Goal: Task Accomplishment & Management: Complete application form

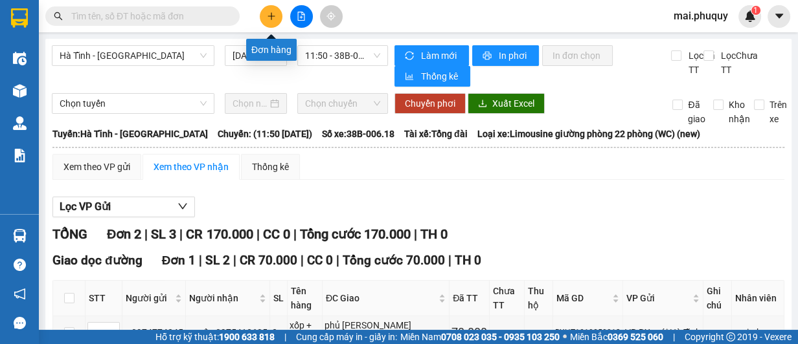
click at [273, 21] on button at bounding box center [271, 16] width 23 height 23
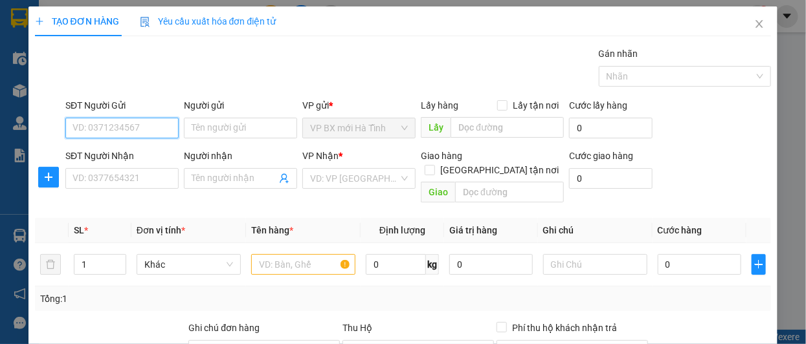
click at [141, 121] on input "SĐT Người Gửi" at bounding box center [121, 128] width 113 height 21
type input "0914384872"
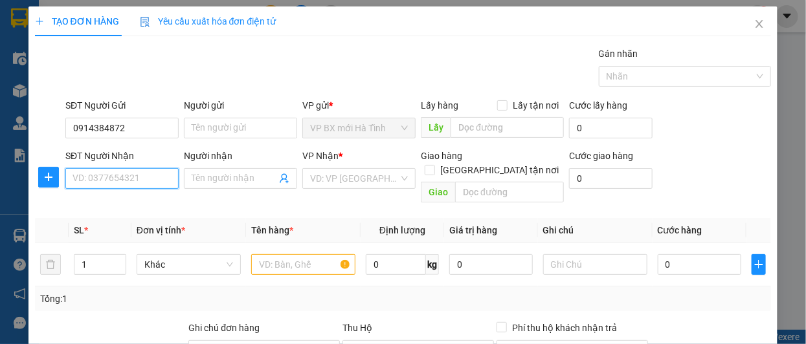
click at [117, 184] on input "SĐT Người Nhận" at bounding box center [121, 178] width 113 height 21
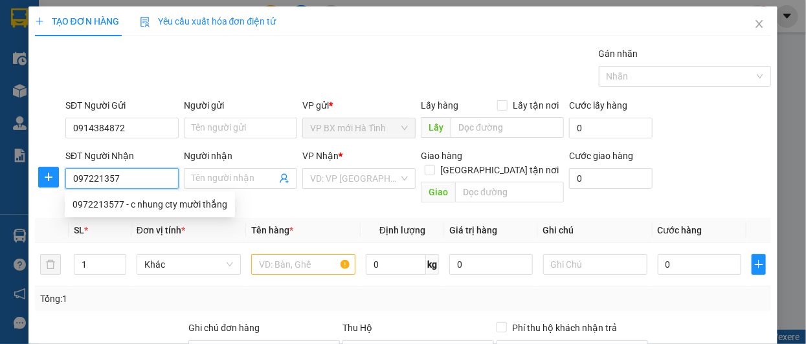
type input "0972213577"
click at [184, 205] on div "0972213577 - c nhung cty mười thắng" at bounding box center [150, 204] width 155 height 14
type input "c nhung cty mười thắng"
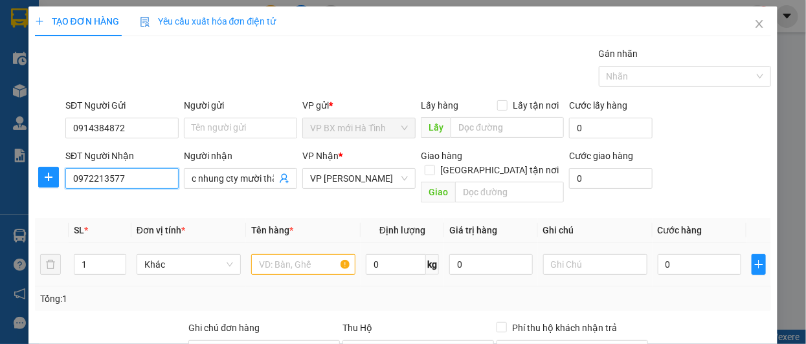
type input "0972213577"
click at [297, 254] on input "text" at bounding box center [303, 264] width 104 height 21
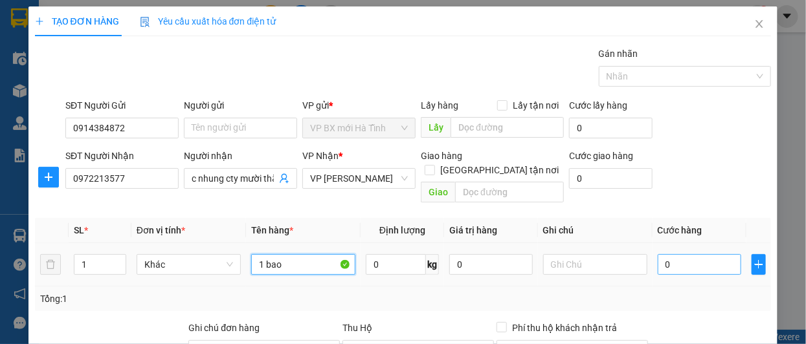
type input "1 bao"
type input "3"
type input "30"
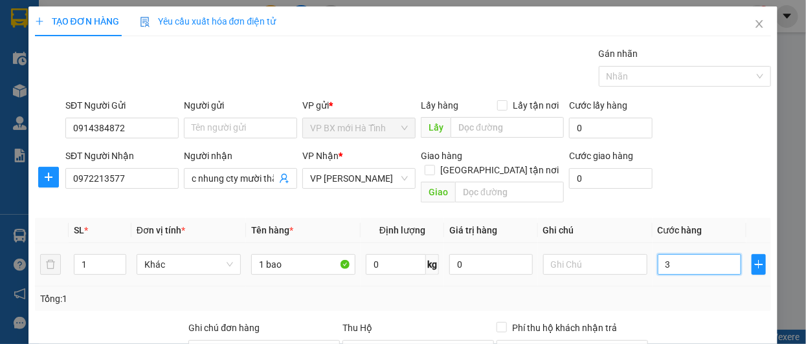
type input "30"
type input "300"
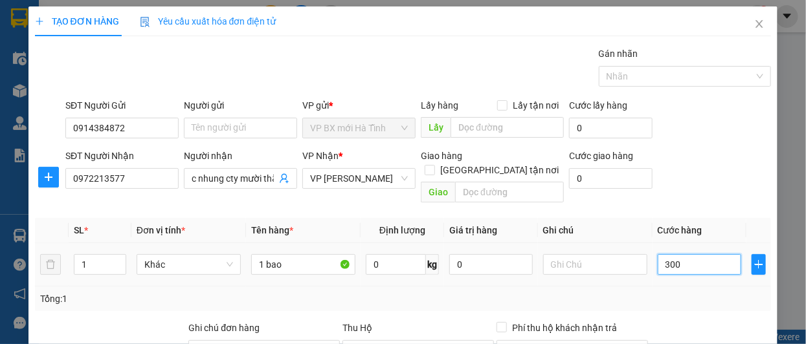
type input "3.000"
type input "30.000"
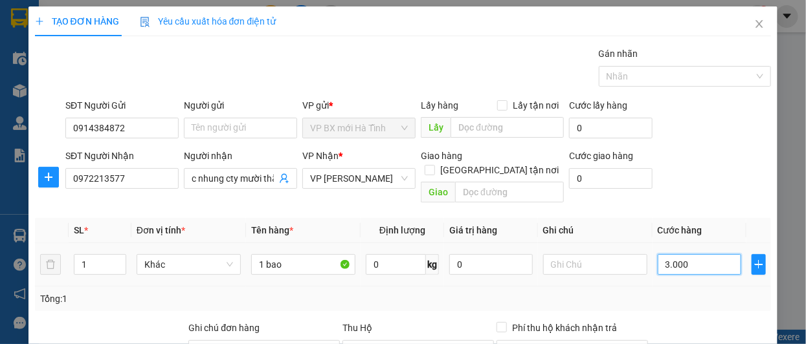
type input "30.000"
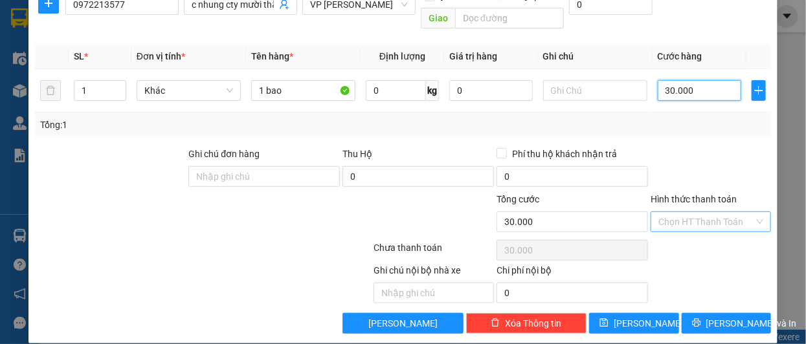
click at [752, 212] on div "Chọn HT Thanh Toán" at bounding box center [711, 222] width 120 height 21
type input "30.000"
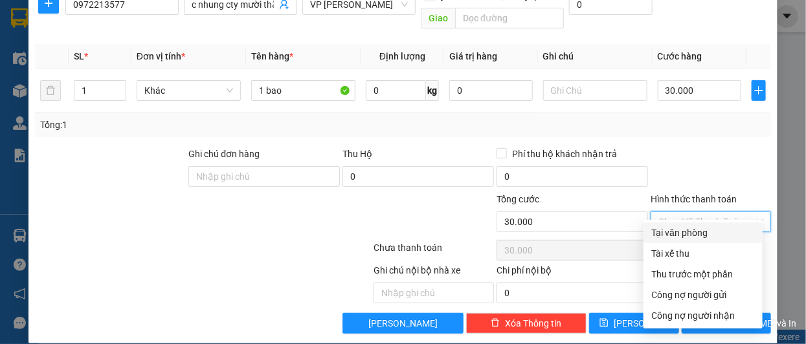
click at [676, 242] on div "Tại văn phòng" at bounding box center [702, 233] width 119 height 21
type input "0"
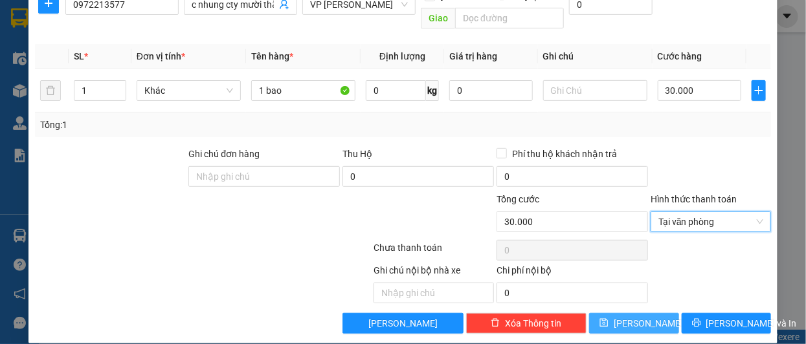
click at [627, 317] on span "[PERSON_NAME]" at bounding box center [648, 324] width 69 height 14
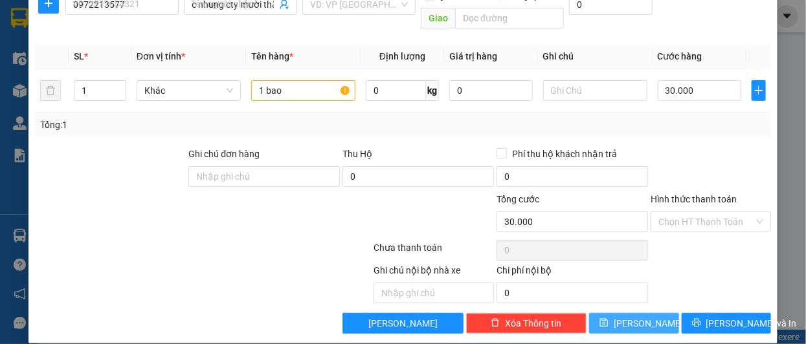
type input "0"
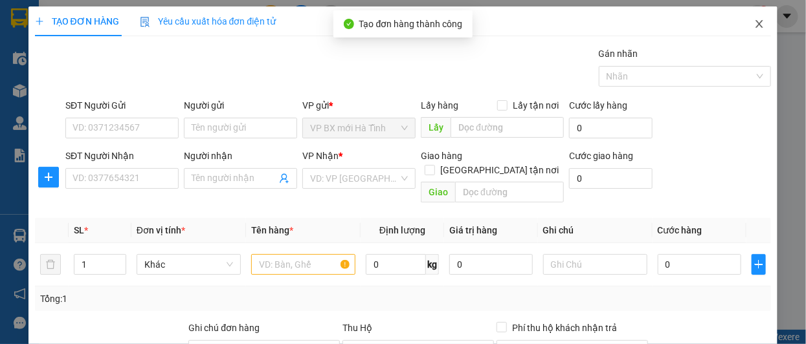
click at [756, 27] on icon "close" at bounding box center [759, 24] width 10 height 10
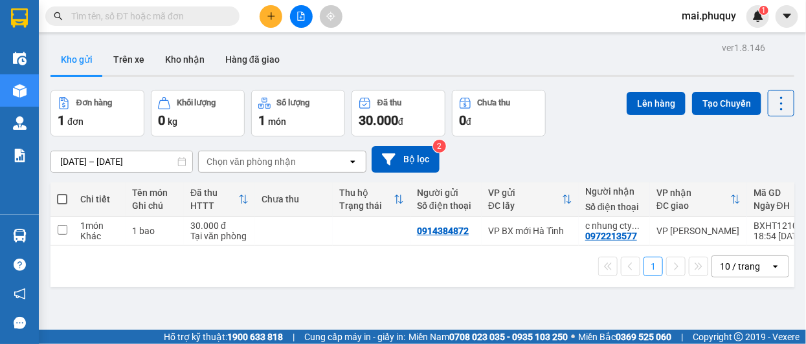
click at [262, 16] on button at bounding box center [271, 16] width 23 height 23
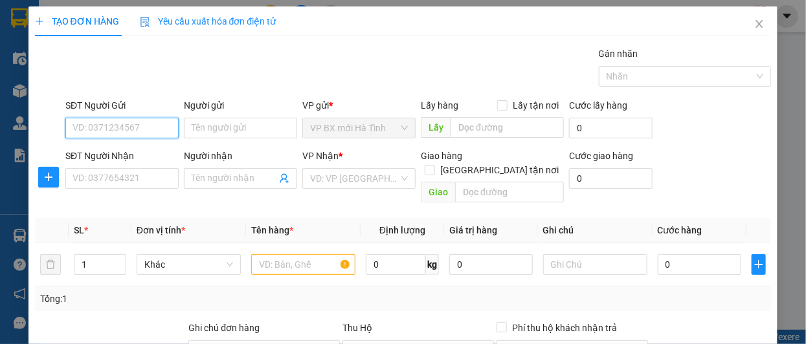
click at [137, 135] on input "SĐT Người Gửi" at bounding box center [121, 128] width 113 height 21
type input "0914093568"
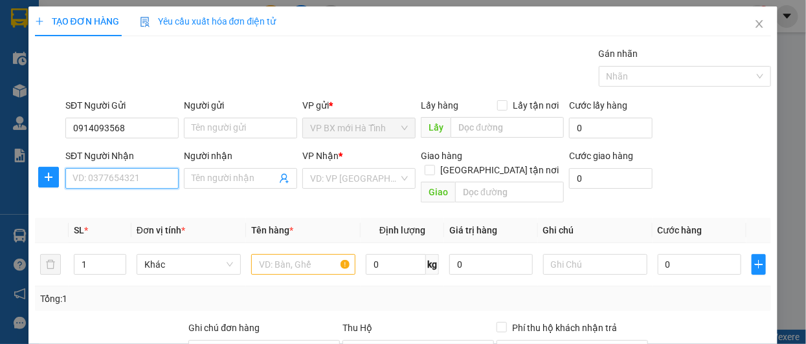
click at [127, 179] on input "SĐT Người Nhận" at bounding box center [121, 178] width 113 height 21
click at [397, 181] on div "VD: VP [GEOGRAPHIC_DATA]" at bounding box center [358, 178] width 113 height 21
type input "0913401068"
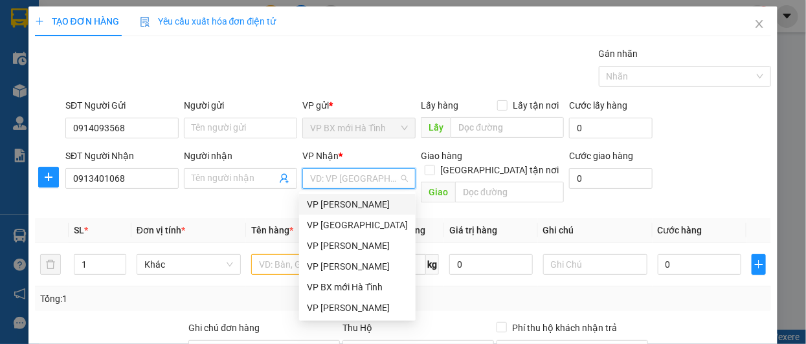
drag, startPoint x: 353, startPoint y: 199, endPoint x: 331, endPoint y: 218, distance: 28.5
click at [350, 203] on div "VP [PERSON_NAME]" at bounding box center [357, 204] width 101 height 14
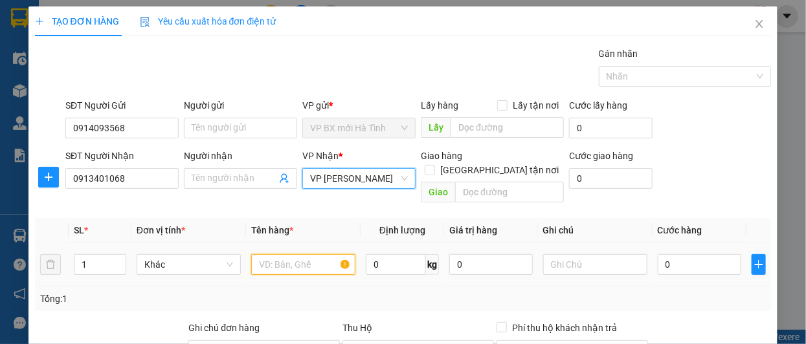
click at [274, 254] on input "text" at bounding box center [303, 264] width 104 height 21
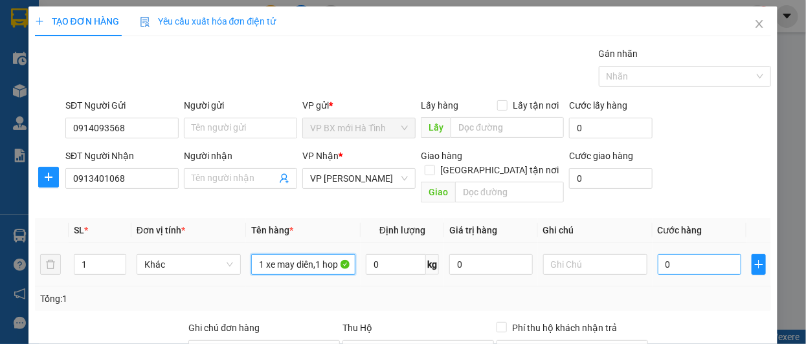
type input "1 xe may diên,1 hop"
click at [669, 254] on input "0" at bounding box center [700, 264] width 84 height 21
type input "3"
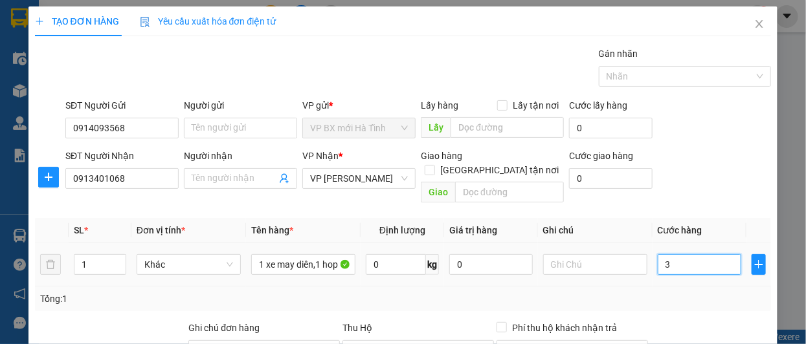
type input "30"
type input "300"
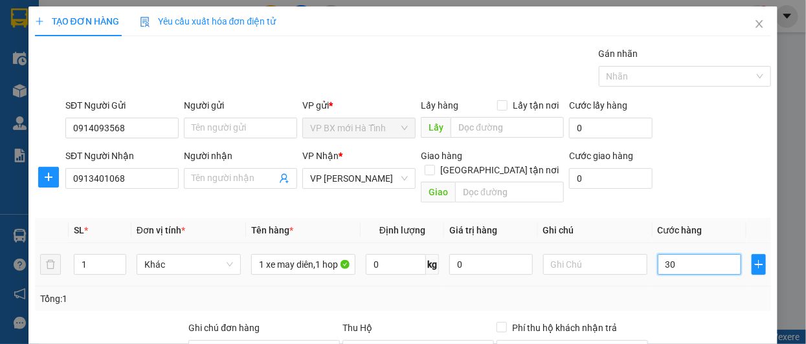
type input "300"
type input "3.000"
type input "30.000"
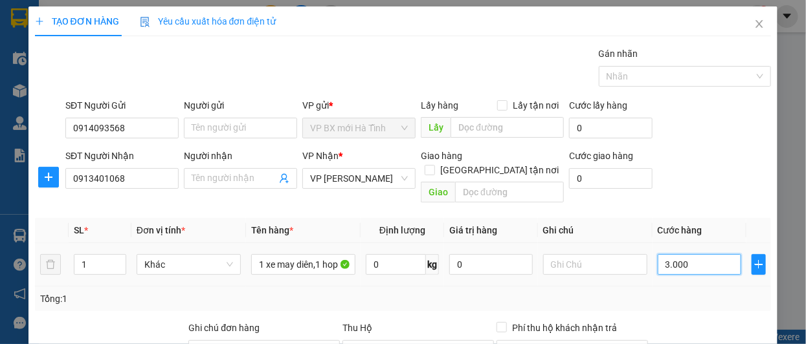
type input "30.000"
type input "300.000"
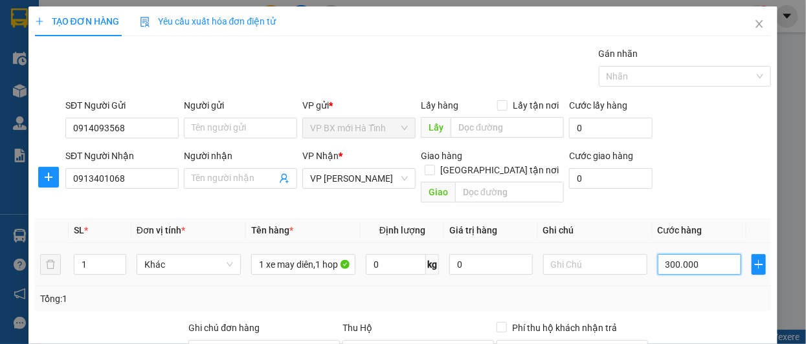
scroll to position [117, 0]
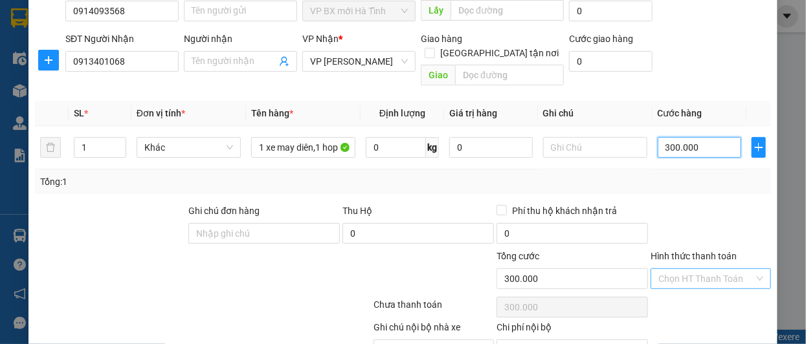
drag, startPoint x: 754, startPoint y: 260, endPoint x: 746, endPoint y: 266, distance: 10.1
click at [752, 269] on div "Chọn HT Thanh Toán" at bounding box center [711, 279] width 120 height 21
type input "300.000"
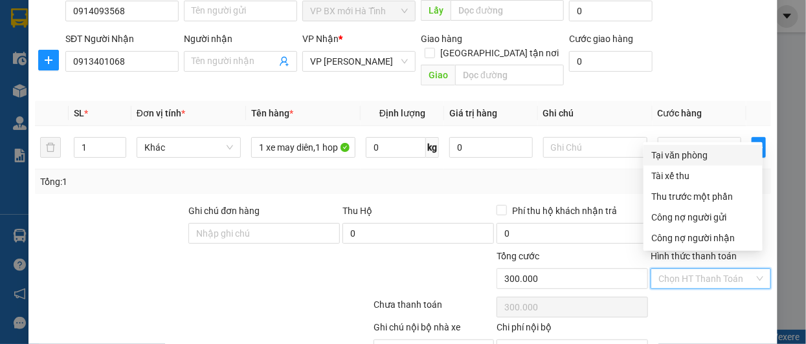
click at [651, 150] on div "Tại văn phòng" at bounding box center [703, 155] width 104 height 14
type input "0"
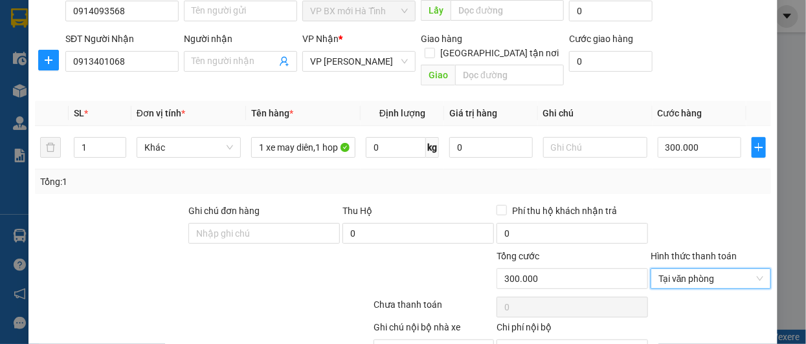
scroll to position [174, 0]
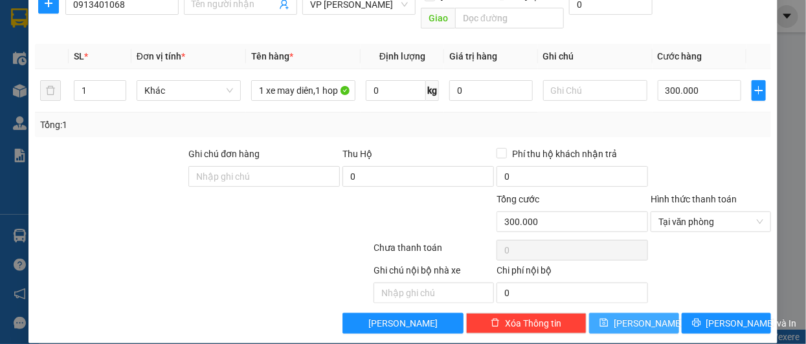
click at [653, 313] on button "[PERSON_NAME]" at bounding box center [634, 323] width 90 height 21
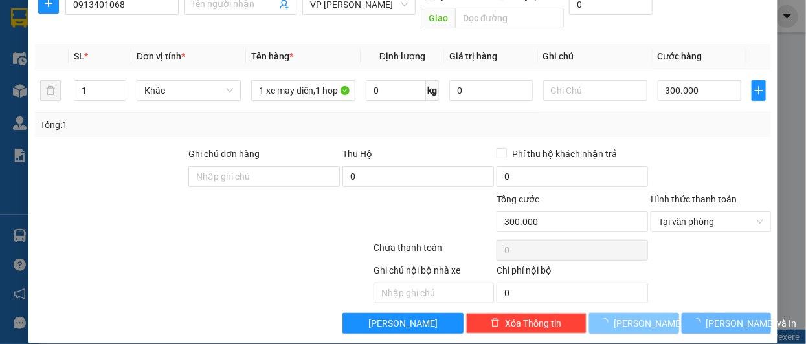
type input "0"
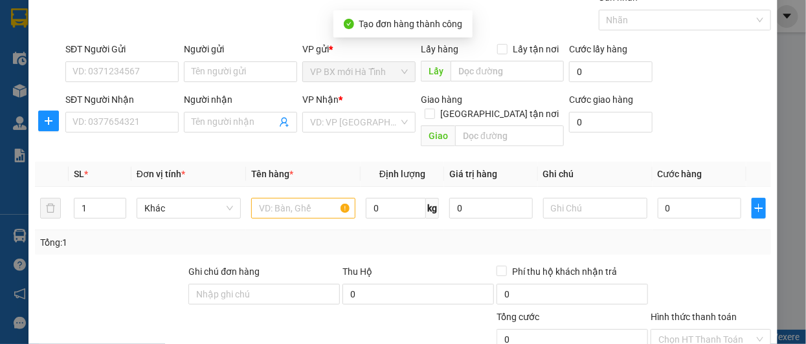
scroll to position [0, 0]
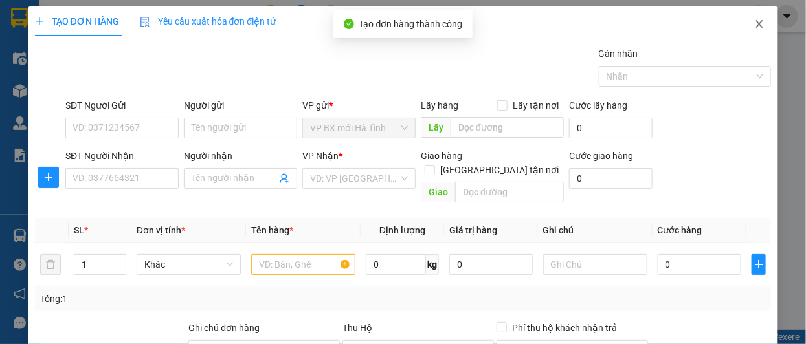
click at [741, 21] on span "Close" at bounding box center [759, 24] width 36 height 36
